Goal: Task Accomplishment & Management: Manage account settings

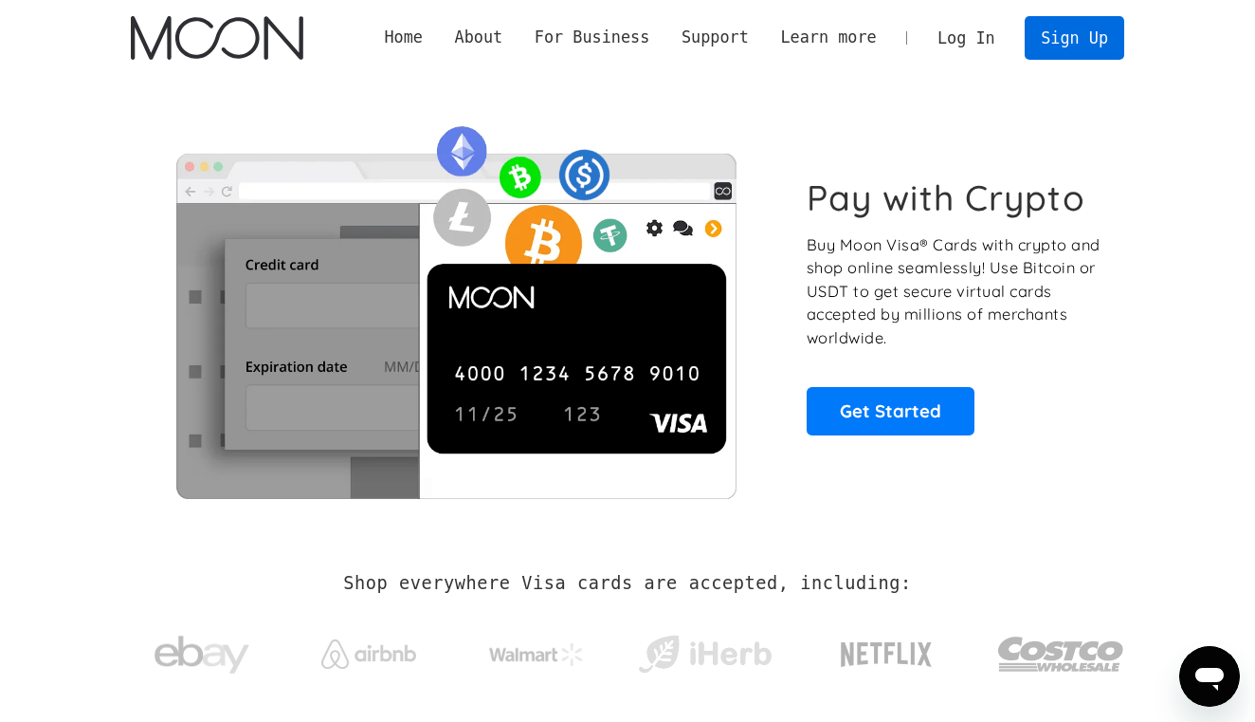
click at [1048, 38] on link "Sign Up" at bounding box center [1074, 37] width 99 height 43
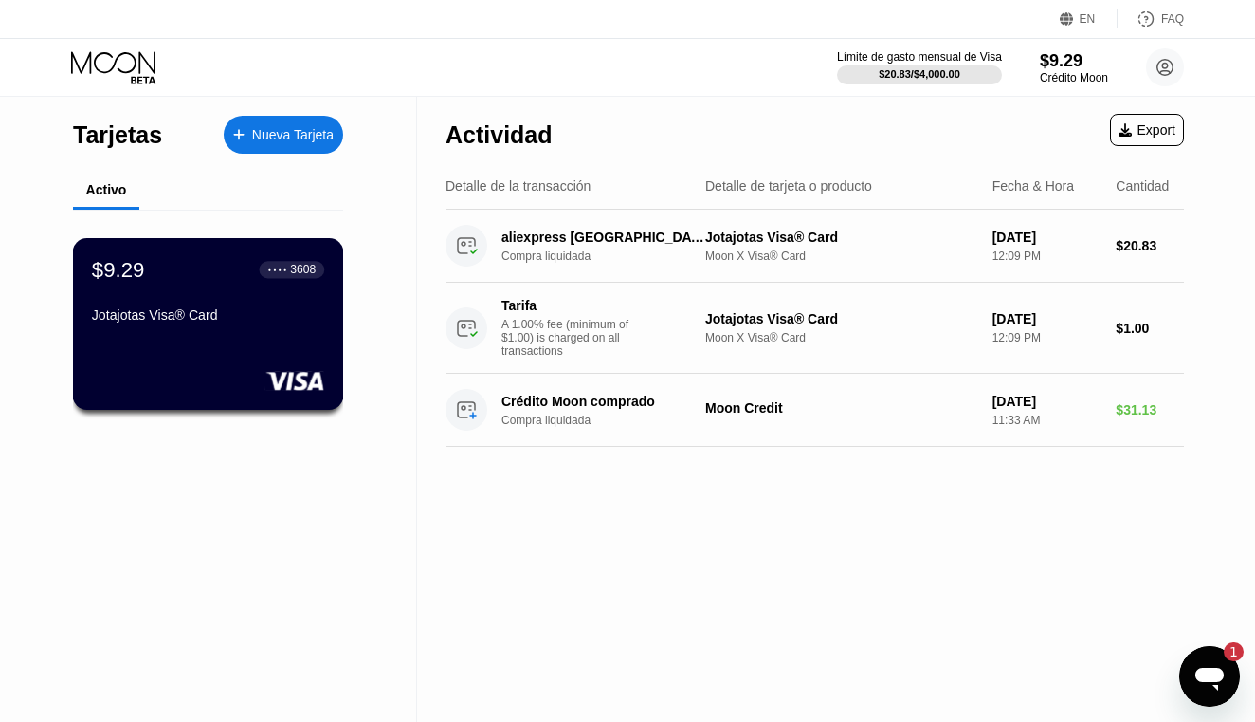
click at [224, 316] on div "Jotajotas Visa® Card" at bounding box center [208, 314] width 232 height 15
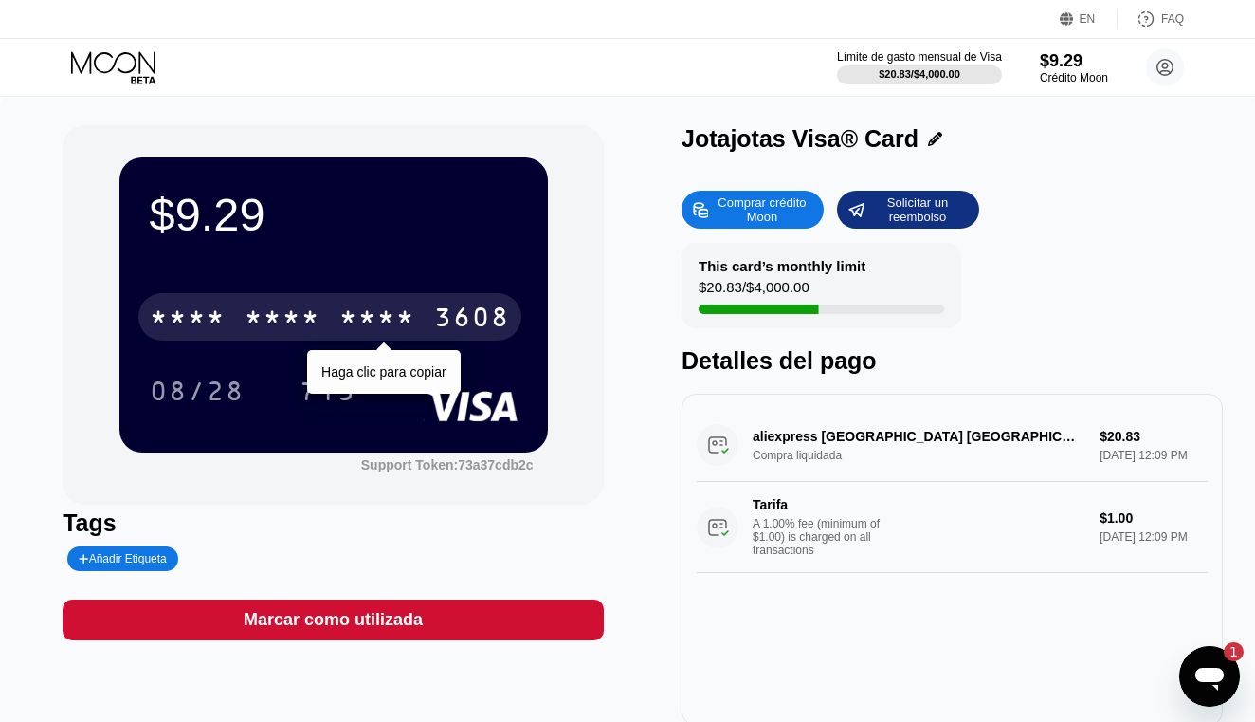
click at [209, 314] on div "* * * *" at bounding box center [188, 319] width 76 height 30
